Goal: Entertainment & Leisure: Browse casually

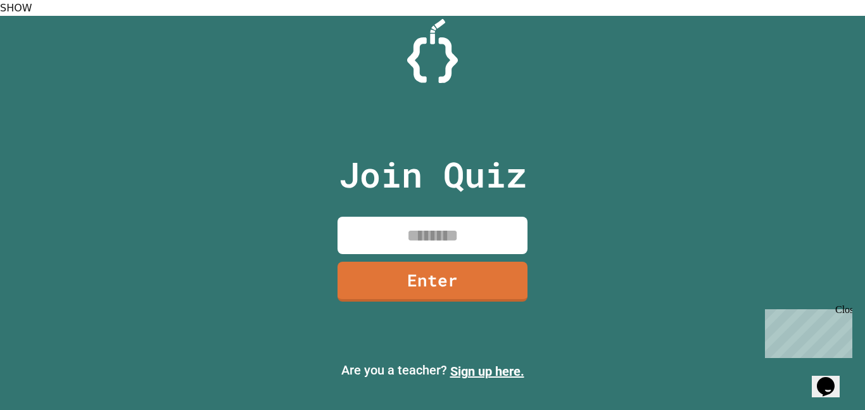
click at [447, 222] on input at bounding box center [432, 234] width 190 height 37
type input "********"
click at [448, 275] on link "Enter" at bounding box center [432, 280] width 184 height 42
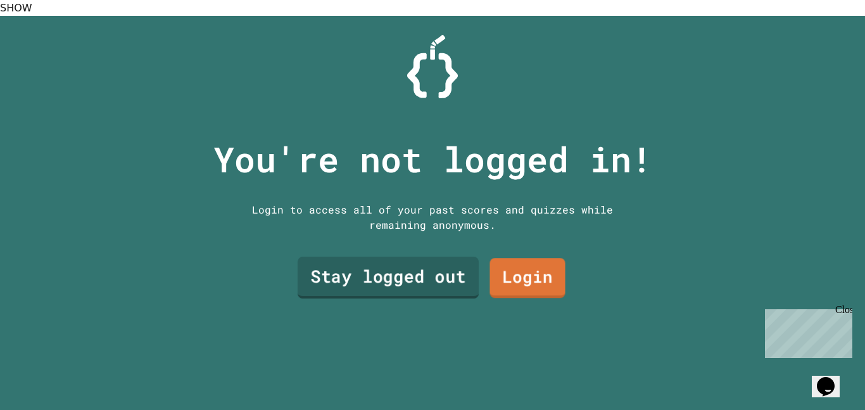
click at [419, 256] on link "Stay logged out" at bounding box center [387, 277] width 181 height 42
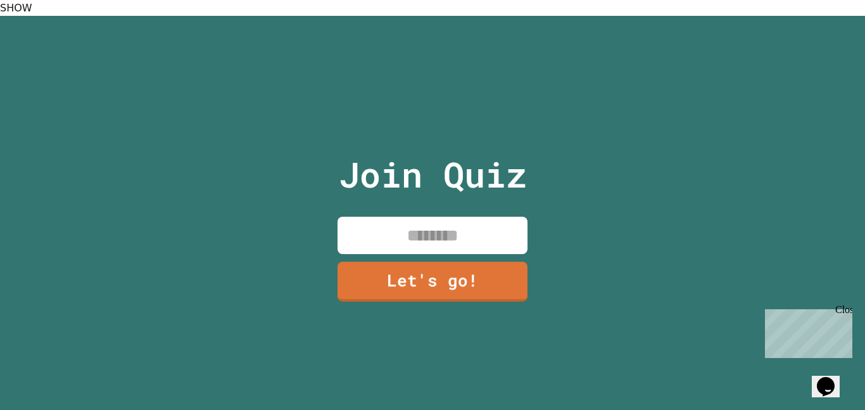
click at [415, 220] on input at bounding box center [432, 234] width 190 height 37
type input "***"
click at [436, 274] on link "Let's go!" at bounding box center [432, 281] width 187 height 42
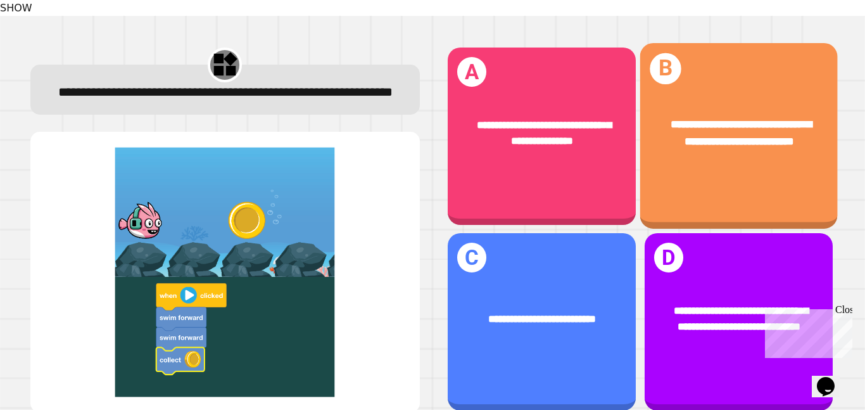
click at [685, 170] on div "**********" at bounding box center [737, 135] width 197 height 185
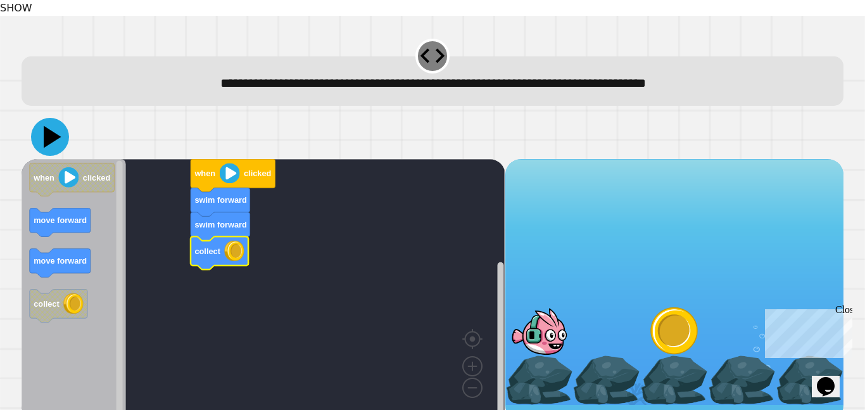
click at [55, 118] on icon at bounding box center [50, 137] width 38 height 38
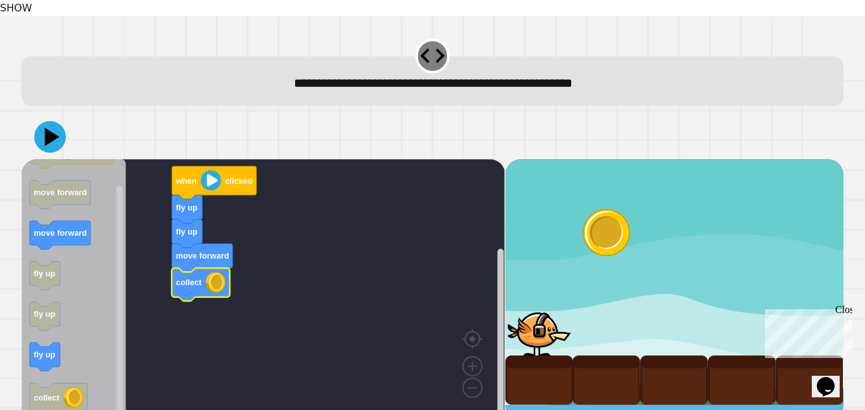
click at [56, 121] on icon at bounding box center [50, 137] width 32 height 32
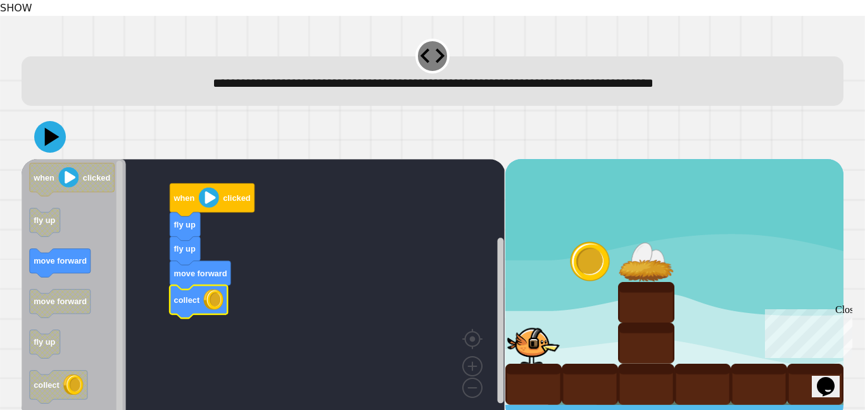
click at [44, 121] on icon at bounding box center [50, 137] width 32 height 32
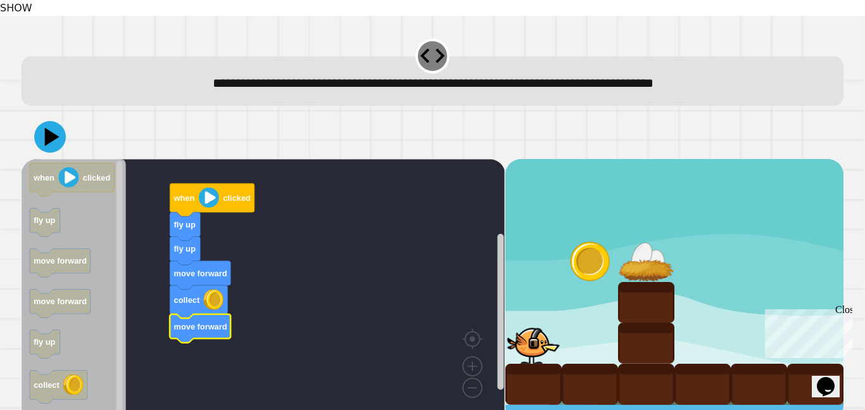
click at [68, 141] on div at bounding box center [433, 137] width 822 height 44
click at [32, 115] on div at bounding box center [433, 137] width 822 height 44
click at [39, 118] on icon at bounding box center [50, 137] width 38 height 38
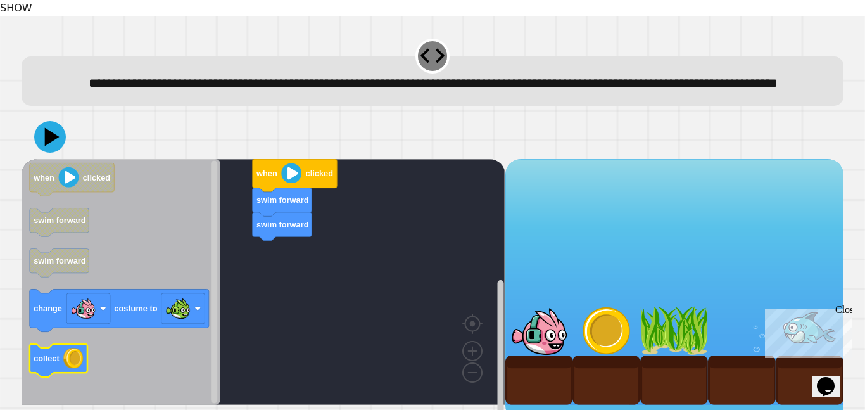
click at [43, 360] on text "collect" at bounding box center [47, 357] width 26 height 9
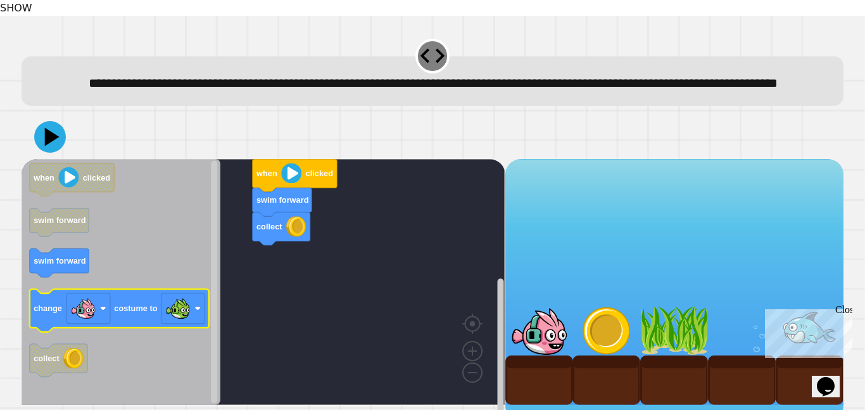
click at [46, 328] on icon "Blockly Workspace" at bounding box center [119, 310] width 179 height 42
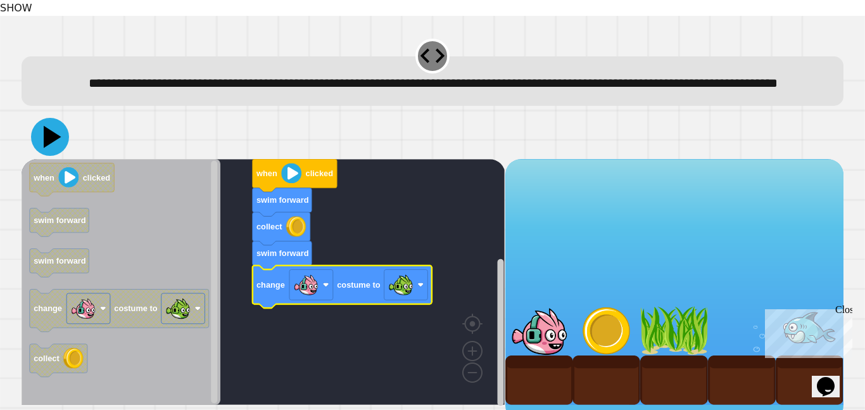
click at [59, 144] on icon at bounding box center [50, 137] width 38 height 38
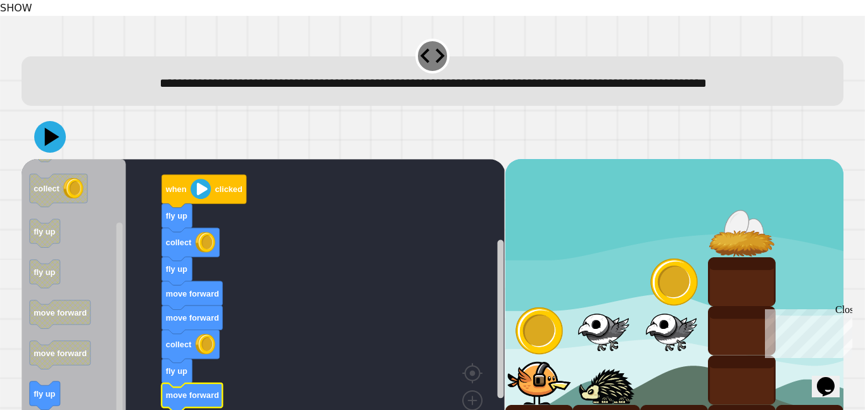
click at [44, 130] on icon at bounding box center [50, 137] width 32 height 32
